Goal: Information Seeking & Learning: Find specific fact

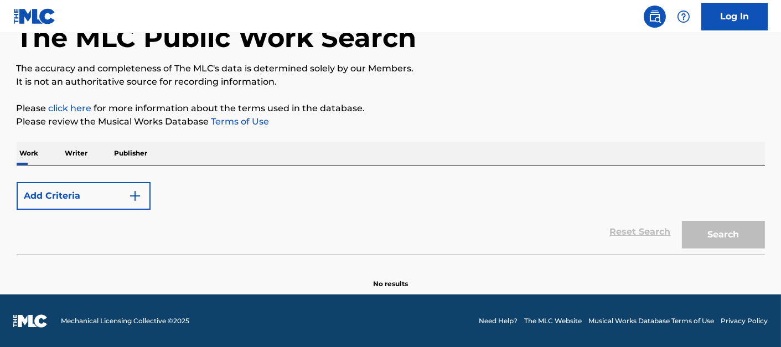
click at [144, 194] on button "Add Criteria" at bounding box center [84, 196] width 134 height 28
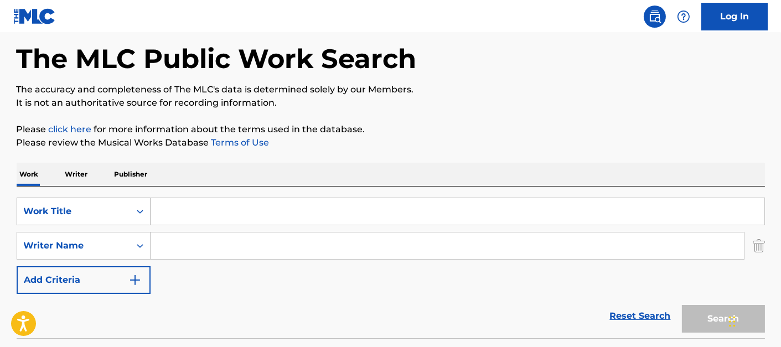
scroll to position [50, 0]
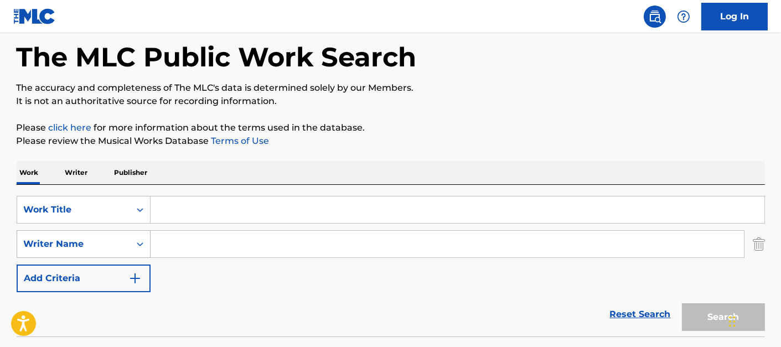
click at [130, 241] on div "Writer Name" at bounding box center [73, 244] width 113 height 21
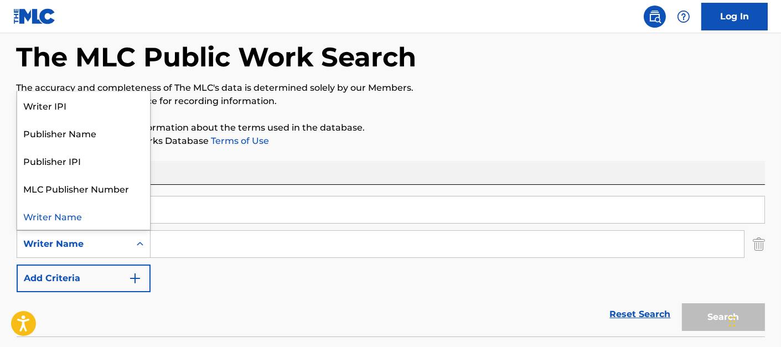
click at [204, 216] on input "Search Form" at bounding box center [458, 210] width 614 height 27
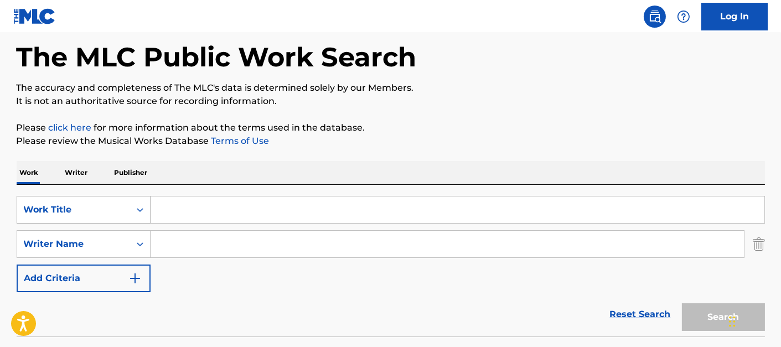
click at [135, 209] on icon "Search Form" at bounding box center [140, 209] width 11 height 11
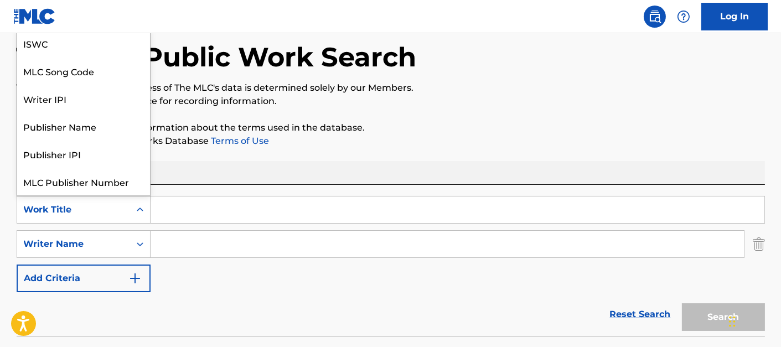
scroll to position [27, 0]
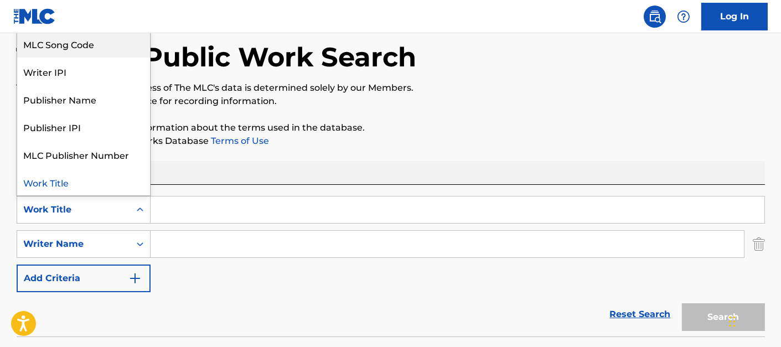
click at [79, 50] on div "MLC Song Code" at bounding box center [83, 44] width 133 height 28
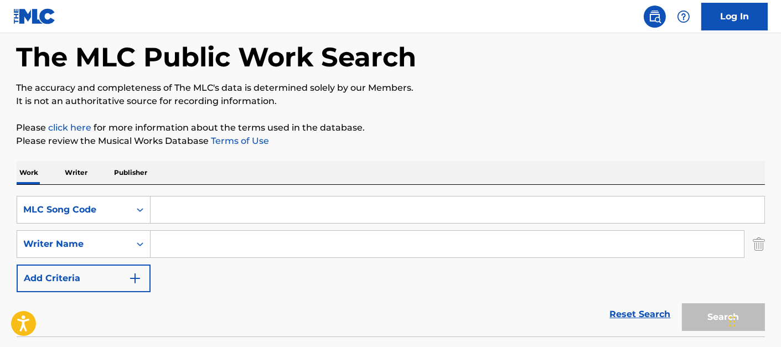
click at [205, 211] on input "Search Form" at bounding box center [458, 210] width 614 height 27
paste input "BARBARA SCHWARTZ MUSIC OBO TONI R MUSIC CO."
type input "BARBARA SCHWARTZ MUSIC OBO TONI R MUSIC CO."
paste input "I37660"
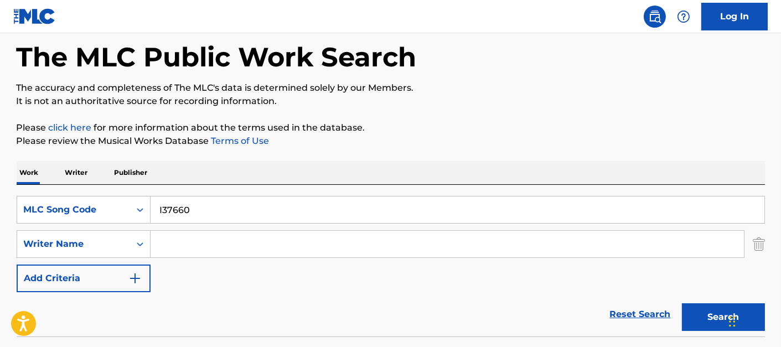
type input "I37660"
click at [702, 315] on button "Search" at bounding box center [723, 317] width 83 height 28
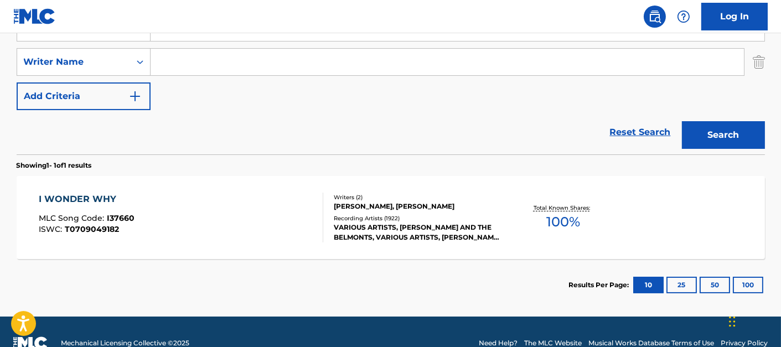
scroll to position [233, 0]
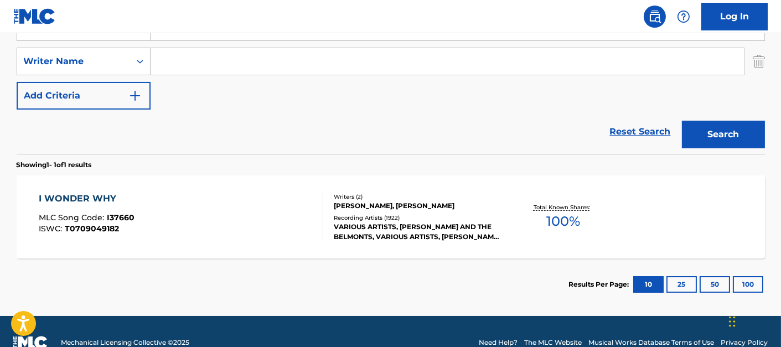
click at [95, 196] on div "I WONDER WHY" at bounding box center [87, 198] width 96 height 13
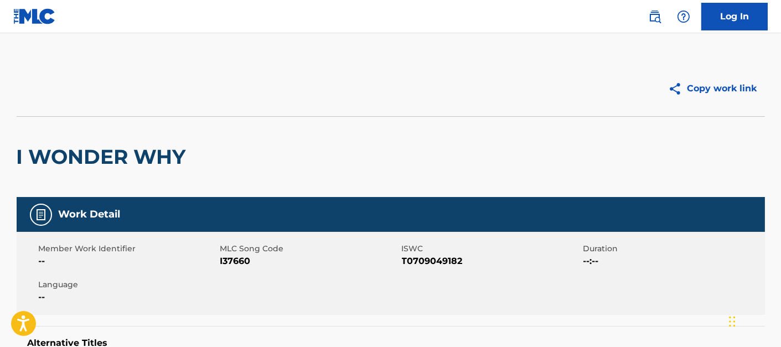
click at [486, 137] on div "I WONDER WHY" at bounding box center [391, 156] width 749 height 81
click at [336, 168] on div "I WONDER WHY" at bounding box center [391, 156] width 749 height 81
